Goal: Information Seeking & Learning: Check status

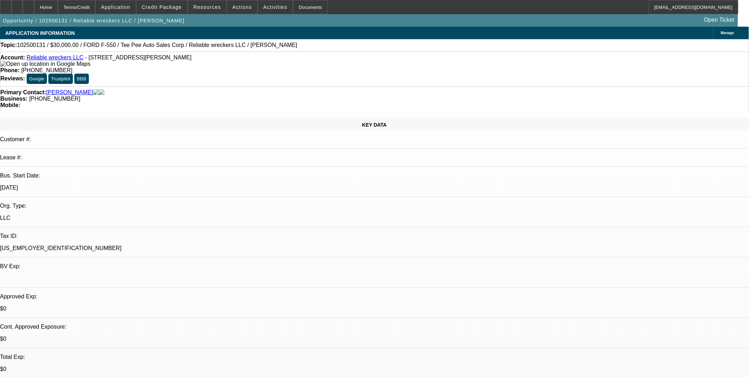
select select "0"
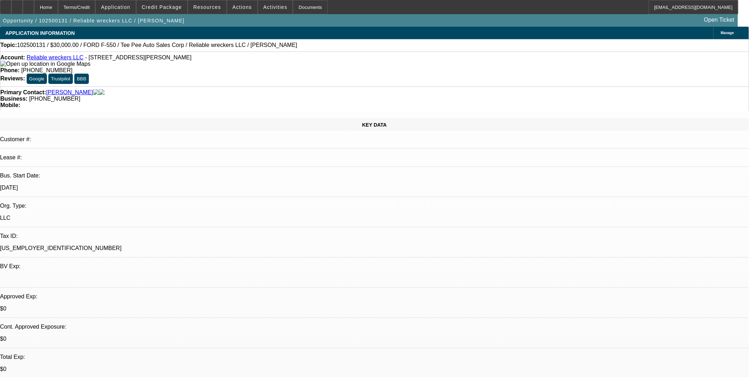
select select "0"
select select "1"
select select "2"
select select "21"
select select "1"
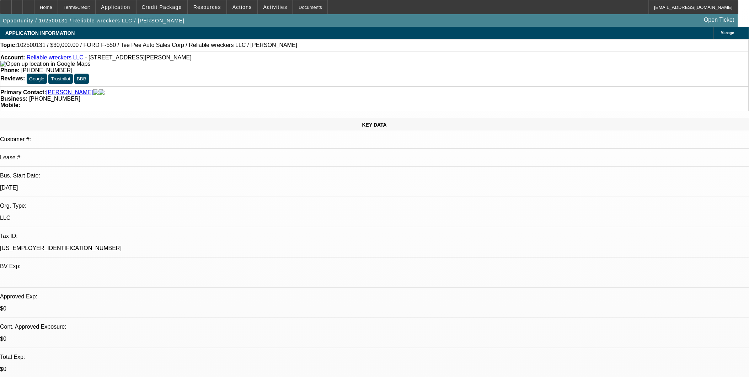
select select "2"
select select "21"
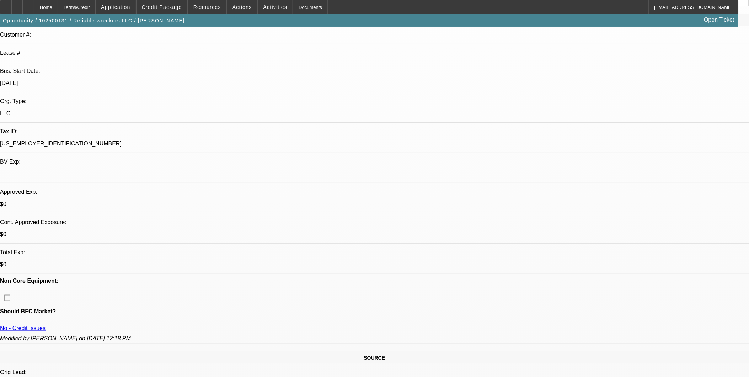
scroll to position [118, 0]
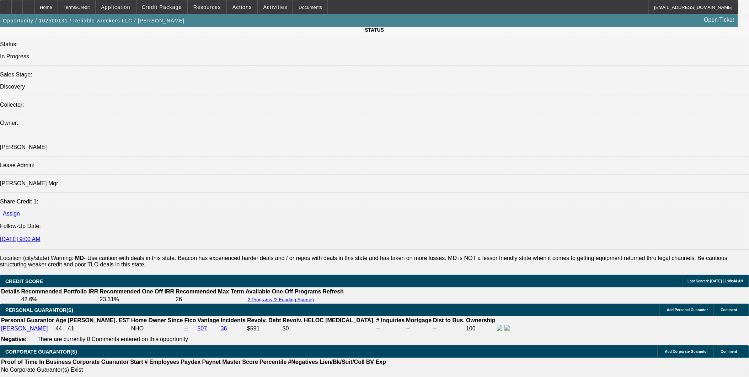
scroll to position [790, 0]
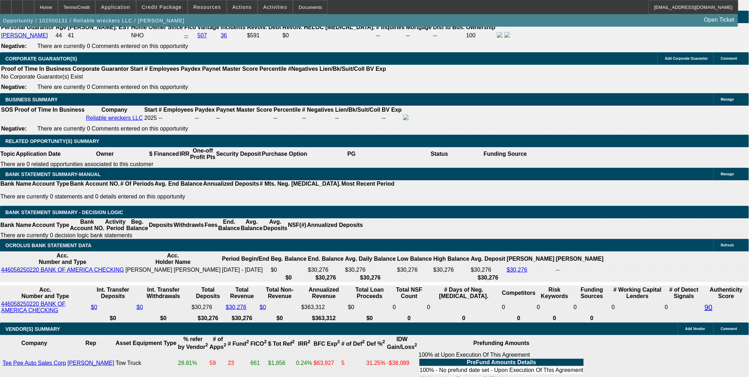
scroll to position [1067, 0]
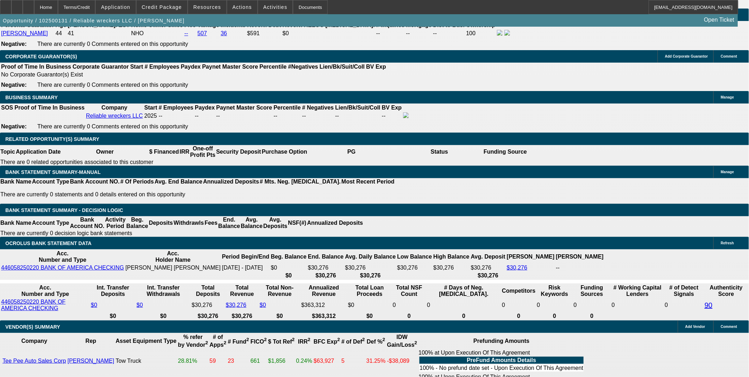
drag, startPoint x: 725, startPoint y: 261, endPoint x: 506, endPoint y: 261, distance: 218.7
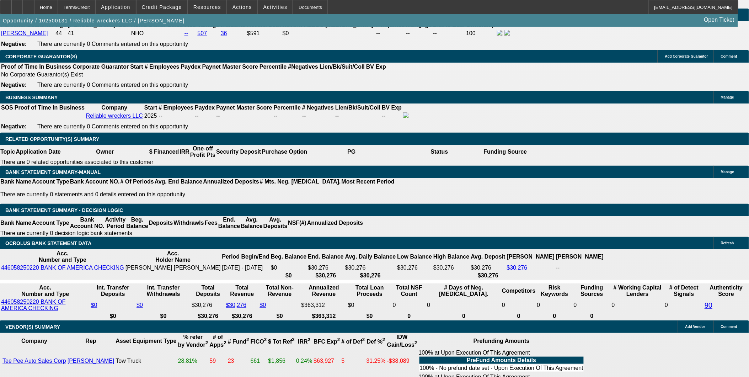
copy p "https://beaconcreditbuilder.beaconfunding.com/opportunity/D6171C56-439A-F011-B4…"
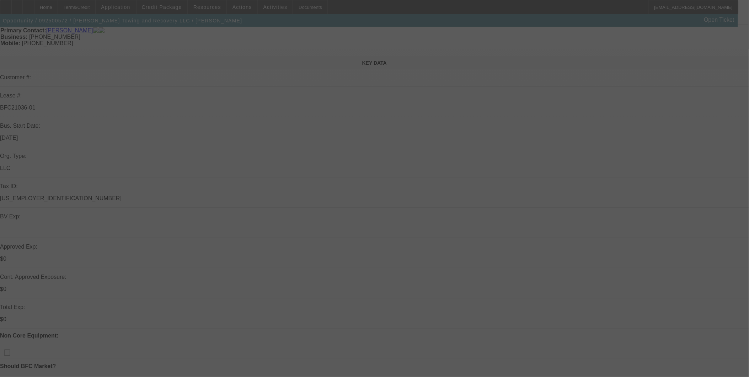
scroll to position [79, 0]
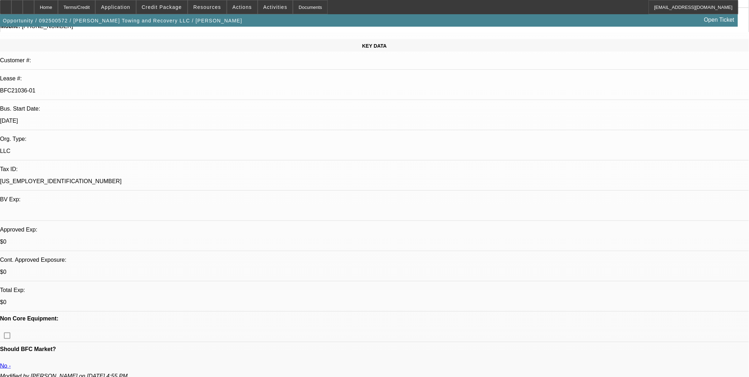
select select "0"
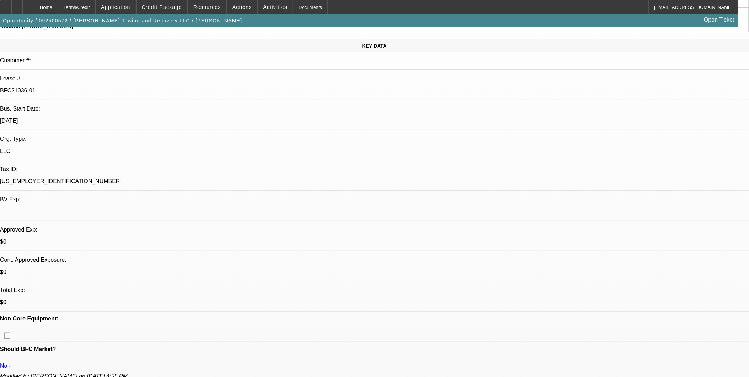
select select "0"
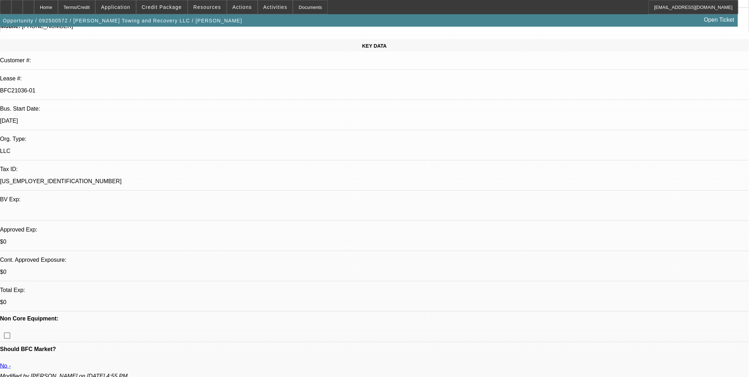
select select "0"
select select "1"
select select "2"
select select "1"
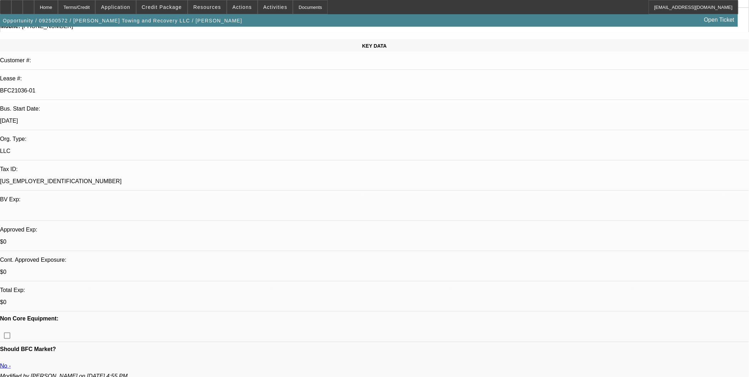
select select "1"
select select "2"
select select "1"
select select "2"
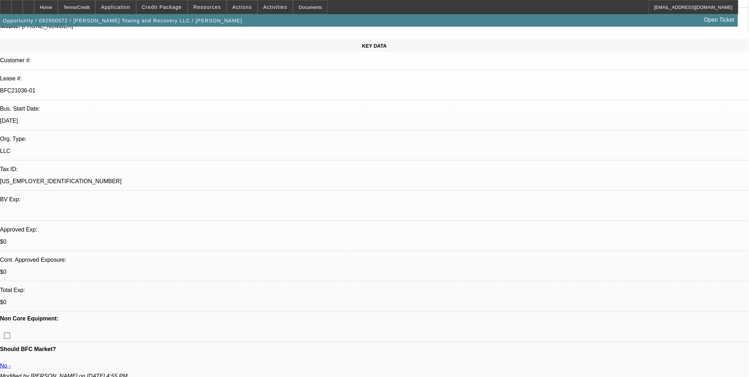
select select "1"
select select "2"
select select "21"
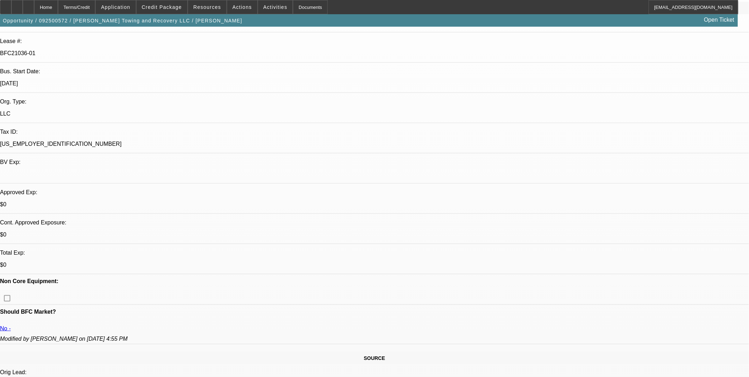
scroll to position [118, 0]
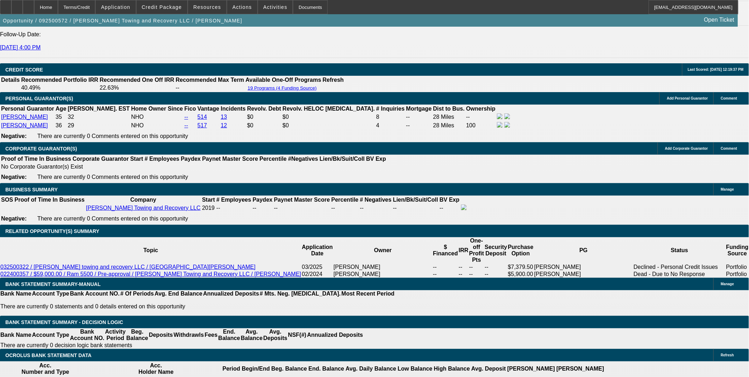
scroll to position [39, 0]
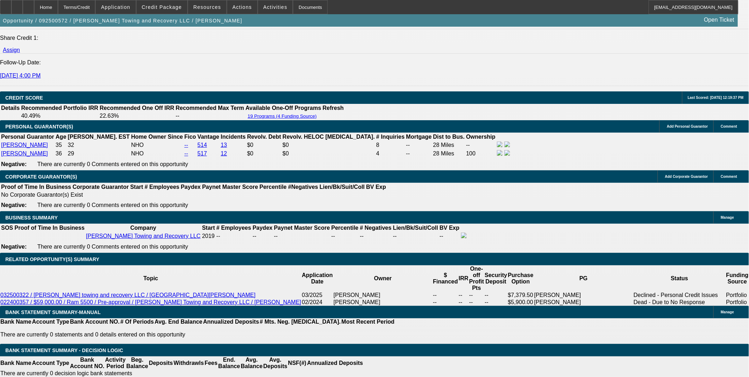
scroll to position [908, 0]
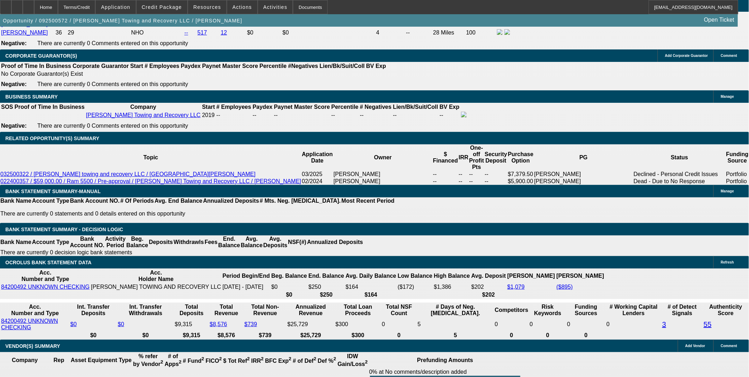
scroll to position [1106, 0]
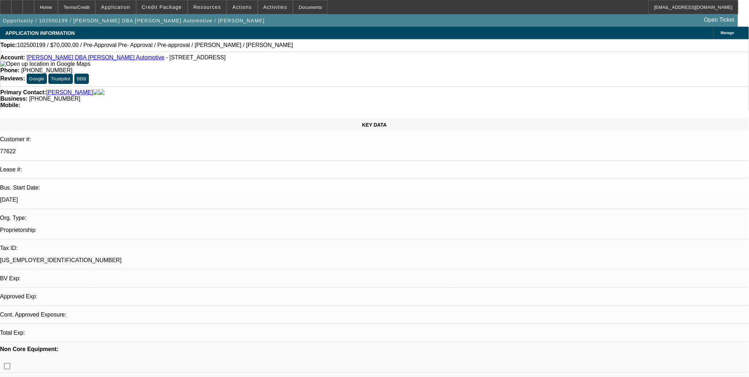
select select "0"
select select "2"
select select "0.1"
select select "1"
select select "2"
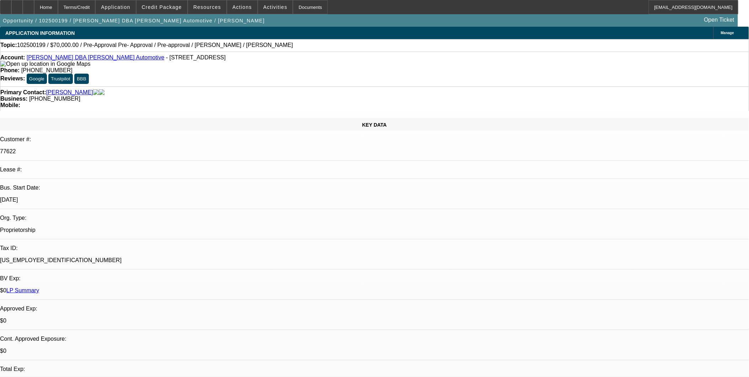
select select "4"
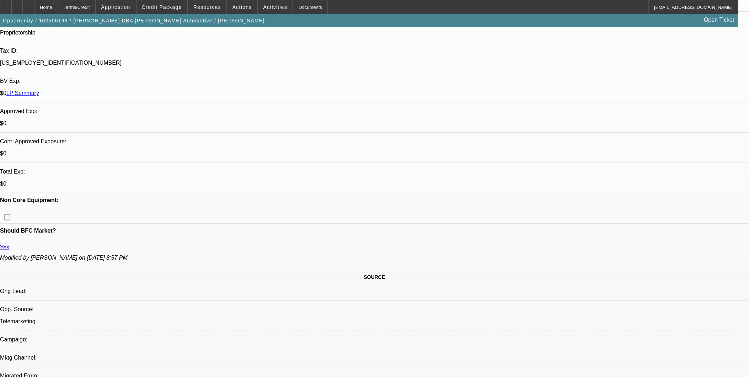
scroll to position [158, 0]
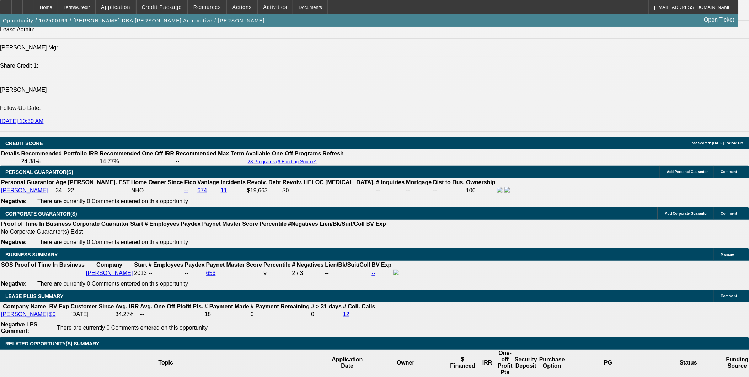
scroll to position [1067, 0]
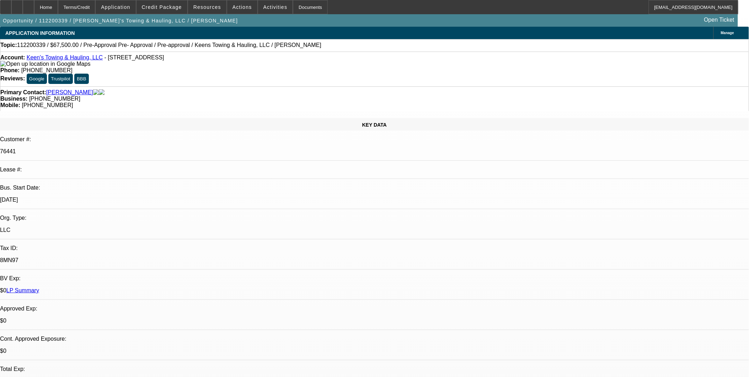
select select "0.1"
select select "2"
select select "0.1"
select select "4"
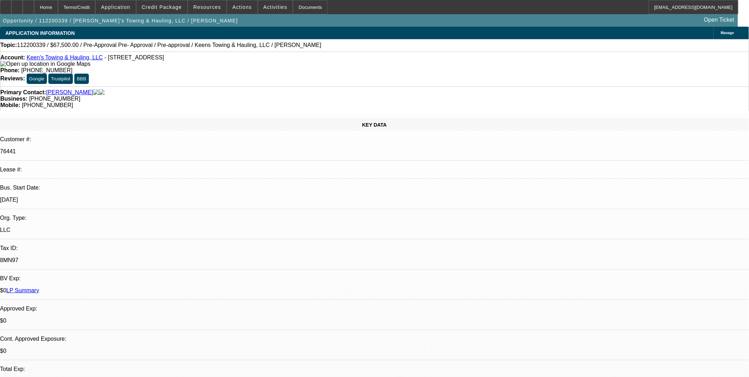
select select "0.1"
select select "2"
select select "0.1"
select select "4"
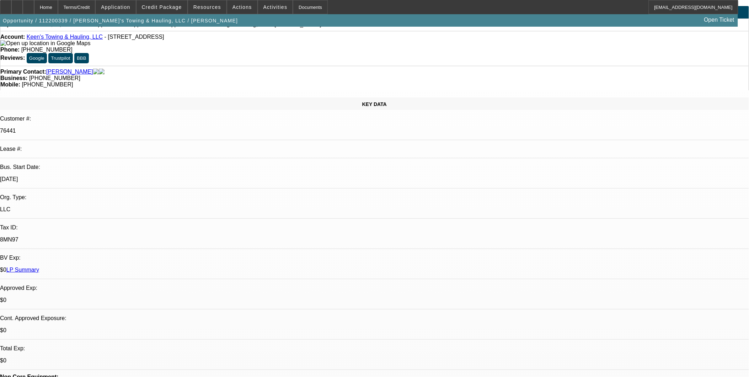
scroll to position [39, 0]
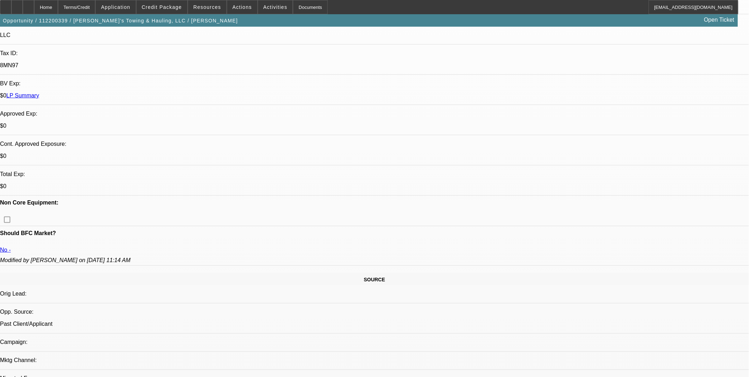
scroll to position [158, 0]
